Goal: Task Accomplishment & Management: Use online tool/utility

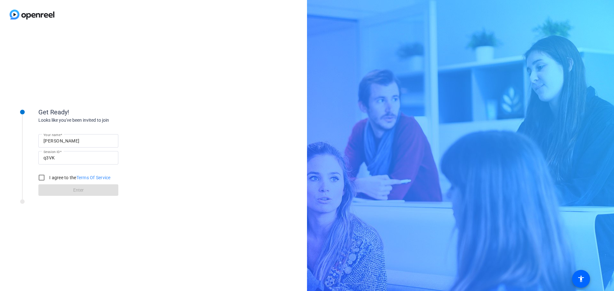
click at [74, 139] on input "[PERSON_NAME]" at bounding box center [79, 141] width 70 height 8
type input "[PERSON_NAME]"
click at [42, 179] on input "I agree to the Terms Of Service" at bounding box center [41, 177] width 13 height 13
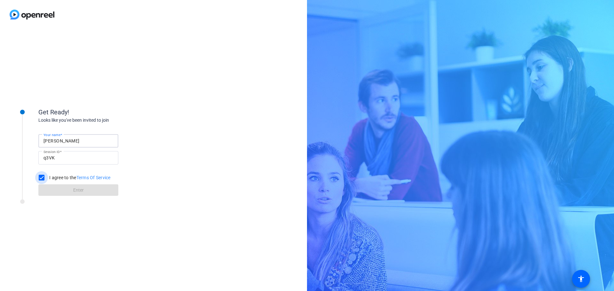
checkbox input "true"
click at [75, 191] on span "Enter" at bounding box center [78, 190] width 11 height 7
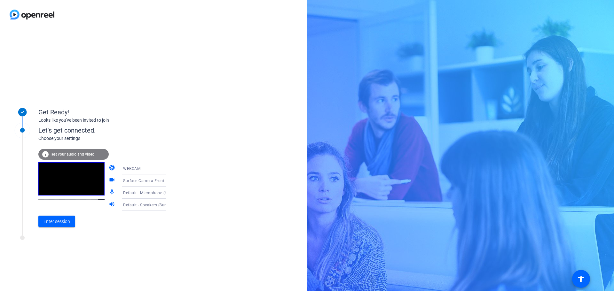
click at [169, 170] on icon at bounding box center [173, 169] width 8 height 8
click at [196, 151] on div at bounding box center [307, 145] width 614 height 291
click at [169, 182] on icon at bounding box center [173, 181] width 8 height 8
click at [230, 138] on div at bounding box center [307, 145] width 614 height 291
click at [57, 221] on span "Enter session" at bounding box center [57, 221] width 27 height 7
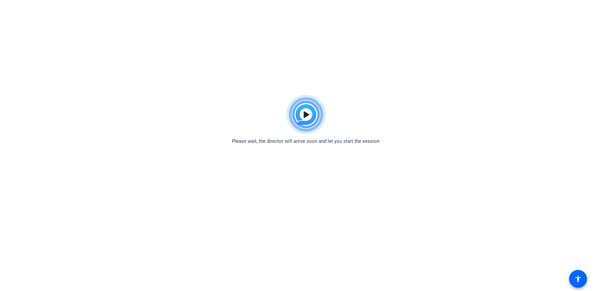
click at [580, 72] on html "Accessibility Screen-Reader Guide, Feedback, and Issue Reporting | New window P…" at bounding box center [305, 145] width 611 height 291
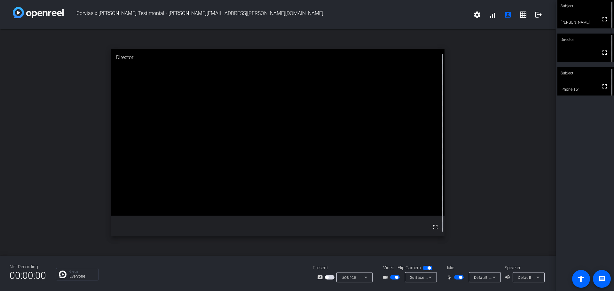
drag, startPoint x: 603, startPoint y: 87, endPoint x: 603, endPoint y: 126, distance: 38.7
click at [603, 87] on mat-icon "fullscreen" at bounding box center [605, 87] width 8 height 8
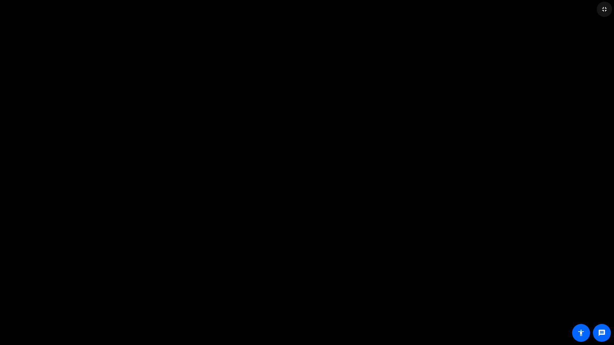
click at [604, 9] on mat-icon "fullscreen_exit" at bounding box center [605, 9] width 8 height 8
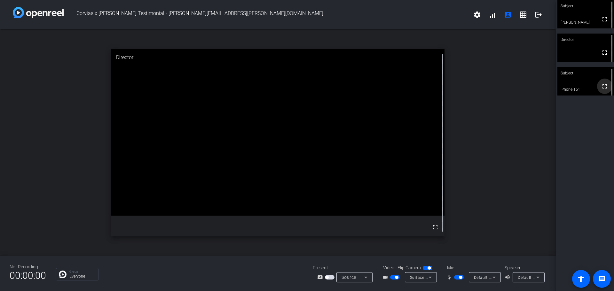
click at [601, 88] on mat-icon "fullscreen" at bounding box center [605, 87] width 8 height 8
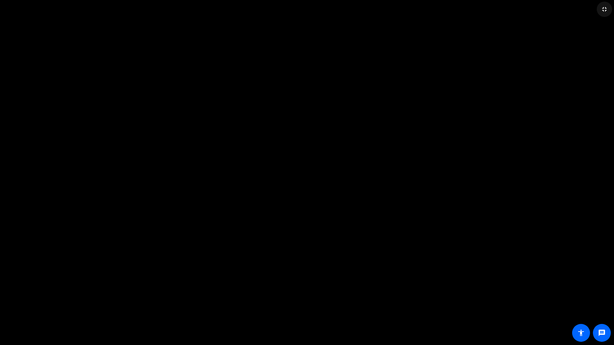
click at [607, 8] on mat-icon "fullscreen_exit" at bounding box center [605, 9] width 8 height 8
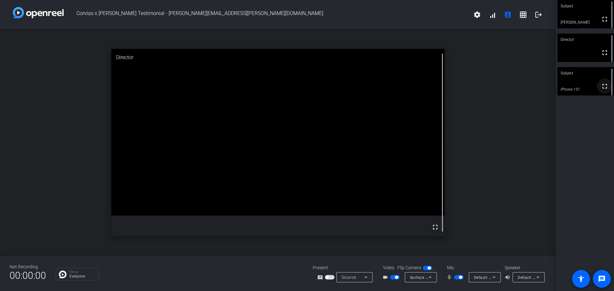
click at [601, 87] on mat-icon "fullscreen" at bounding box center [605, 87] width 8 height 8
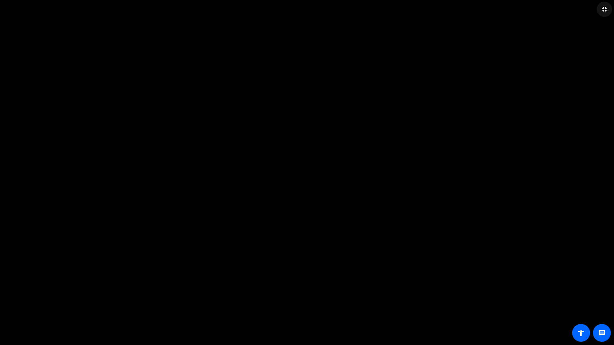
click at [605, 8] on mat-icon "fullscreen_exit" at bounding box center [605, 9] width 8 height 8
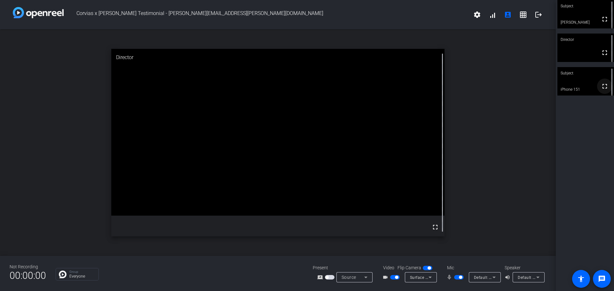
click at [603, 88] on mat-icon "fullscreen" at bounding box center [605, 87] width 8 height 8
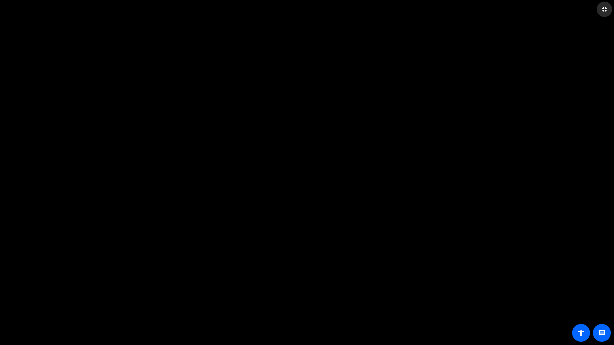
click at [602, 11] on mat-icon "fullscreen_exit" at bounding box center [605, 9] width 8 height 8
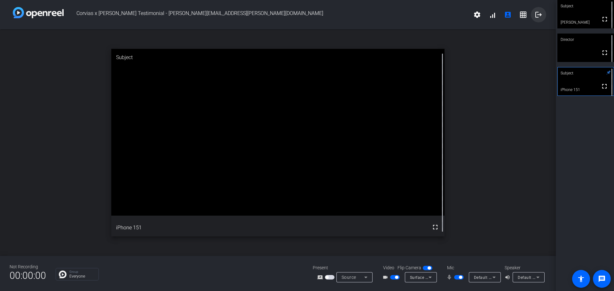
click at [541, 15] on mat-icon "logout" at bounding box center [539, 15] width 8 height 8
